Goal: Find specific page/section: Find specific page/section

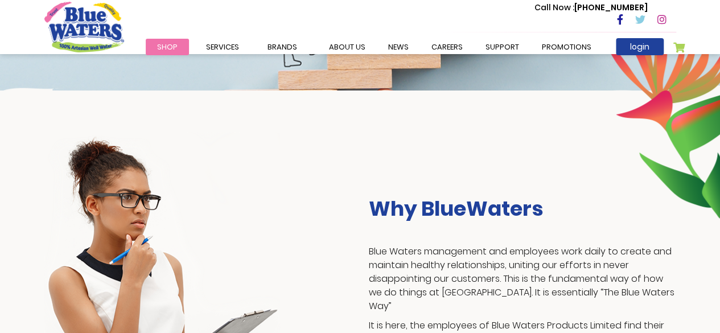
scroll to position [137, 0]
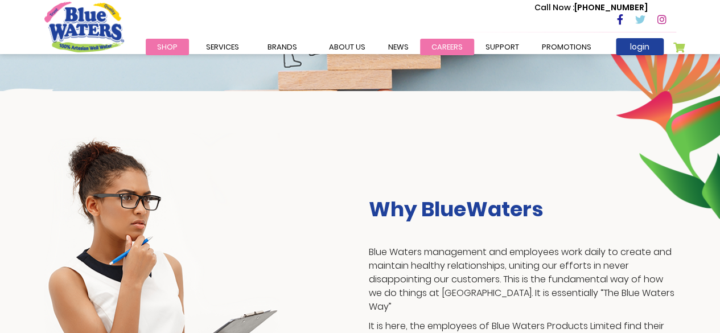
click at [447, 44] on link "careers" at bounding box center [447, 47] width 54 height 17
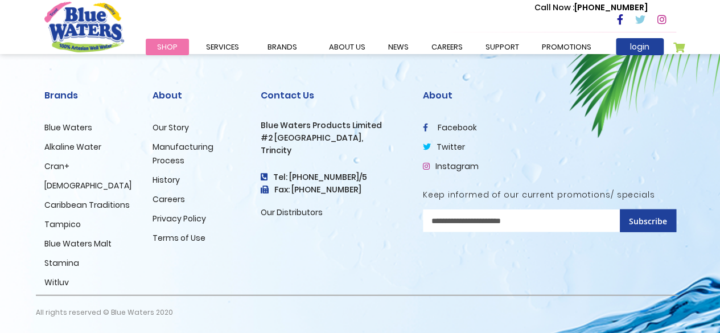
scroll to position [1243, 0]
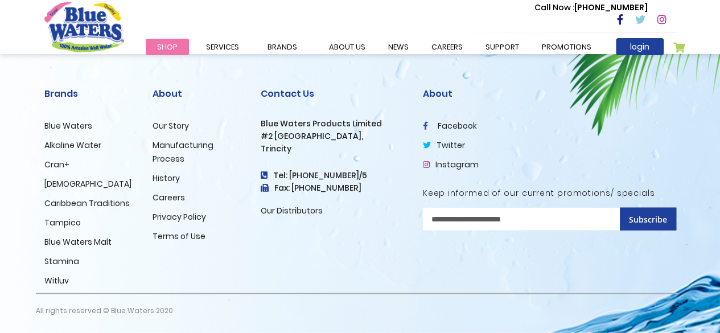
click at [162, 199] on link "Careers" at bounding box center [169, 197] width 32 height 11
